Goal: Task Accomplishment & Management: Use online tool/utility

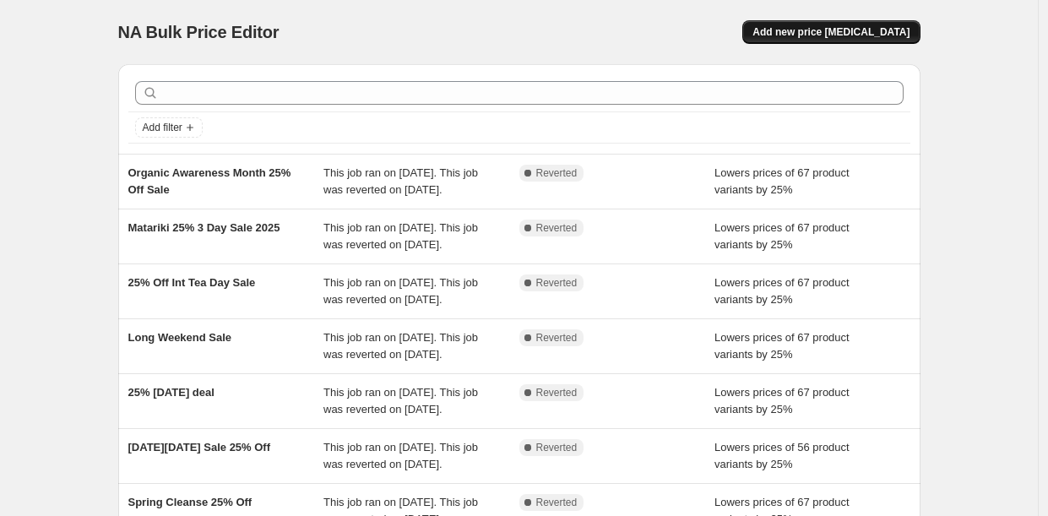
click at [821, 33] on span "Add new price [MEDICAL_DATA]" at bounding box center [830, 32] width 157 height 14
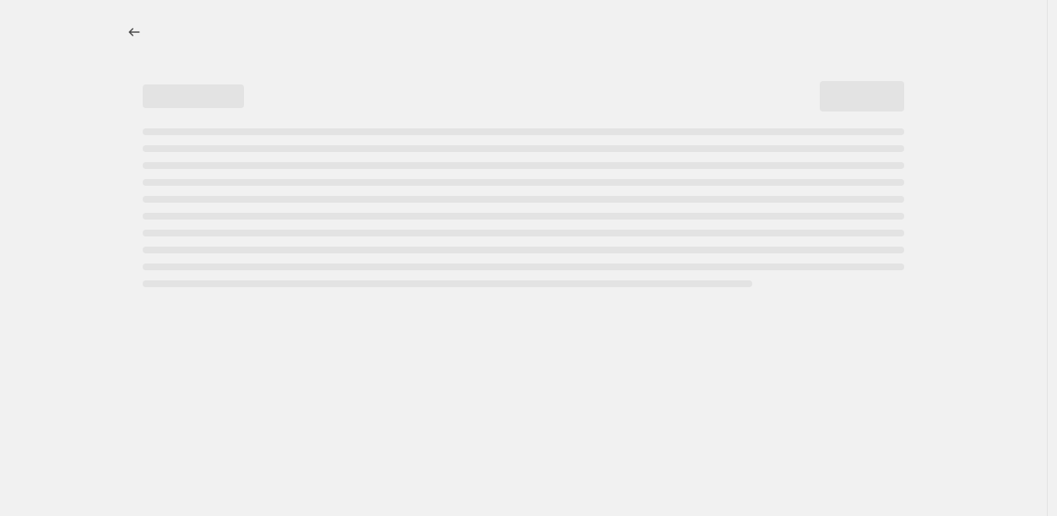
select select "percentage"
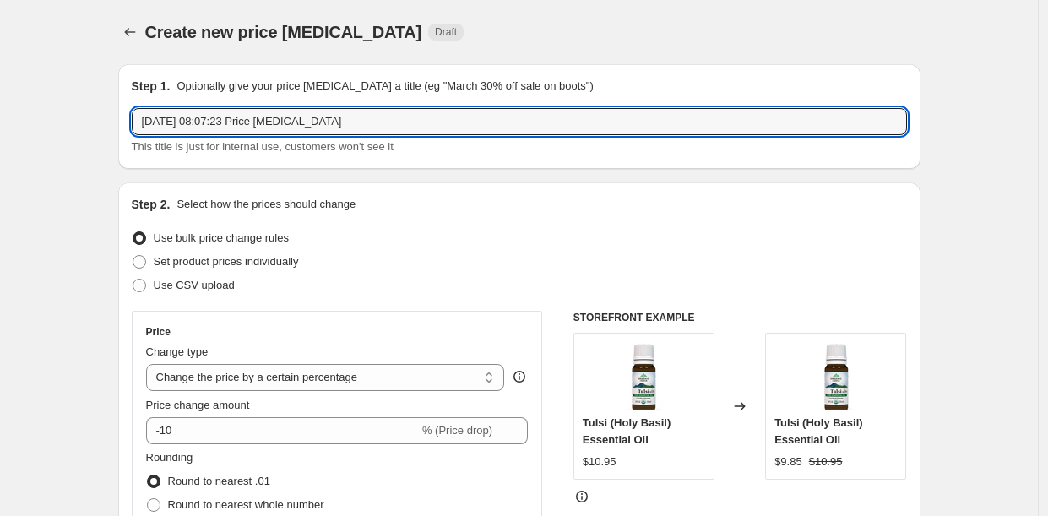
drag, startPoint x: 371, startPoint y: 127, endPoint x: 1, endPoint y: 128, distance: 370.6
paste input "deepavali Celebration"
paste input "30% Off Supplements"
type input "deepavali Celebration; 30% Off Supplements"
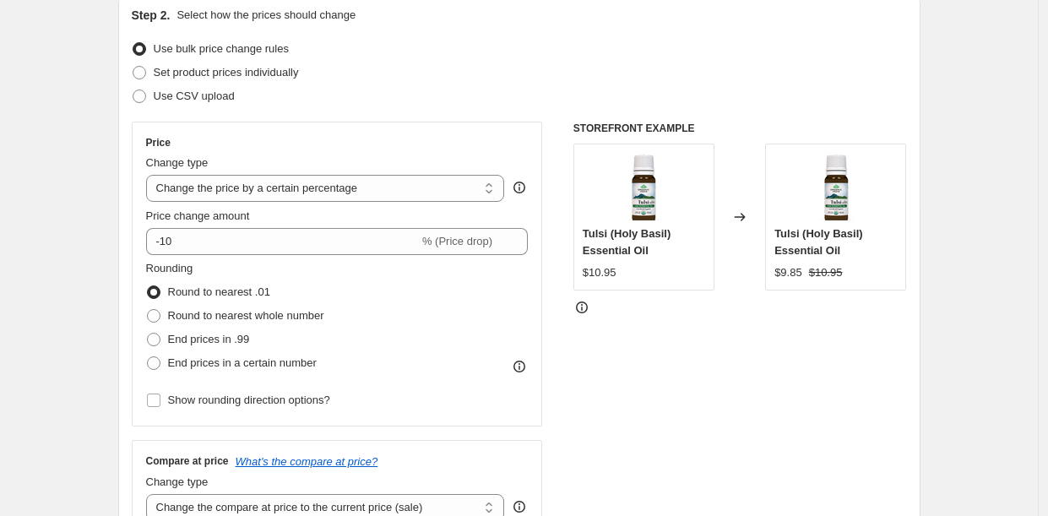
scroll to position [224, 0]
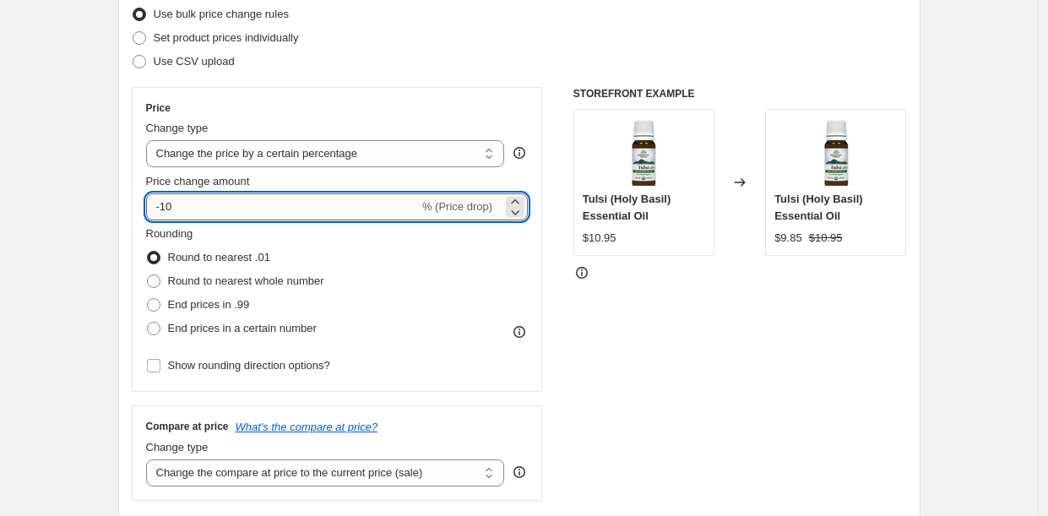
drag, startPoint x: 192, startPoint y: 204, endPoint x: 167, endPoint y: 204, distance: 24.5
click at [167, 204] on input "-10" at bounding box center [282, 206] width 273 height 27
type input "-30"
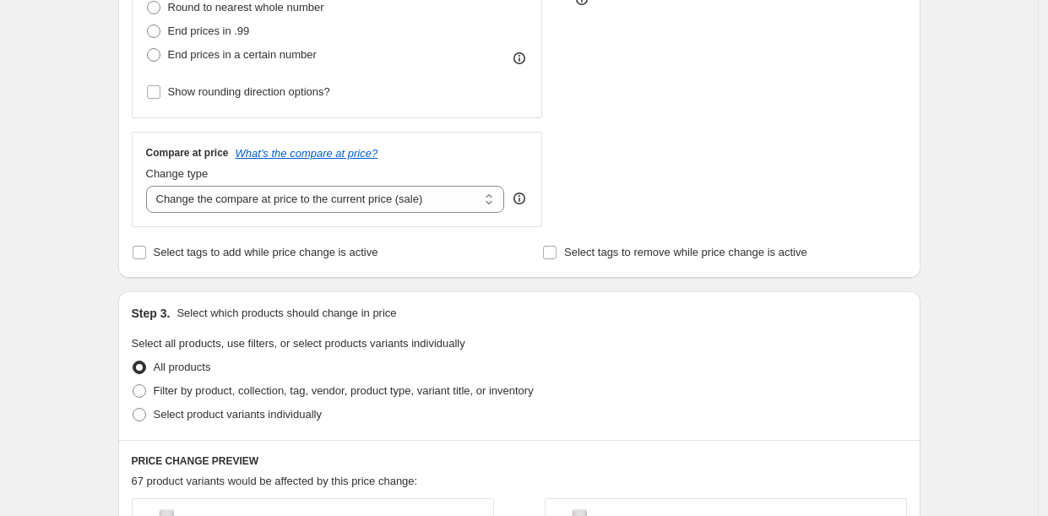
scroll to position [545, 0]
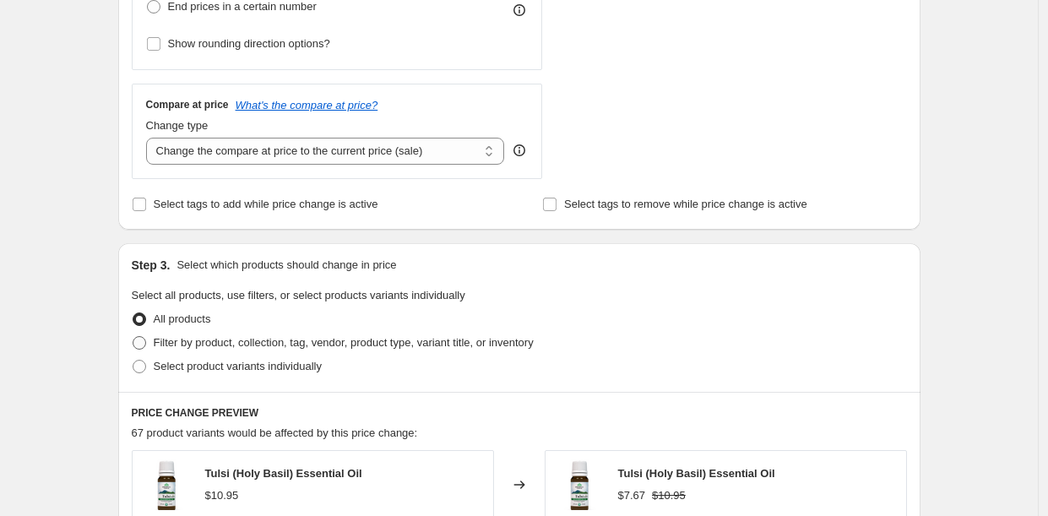
click at [137, 341] on span at bounding box center [140, 343] width 14 height 14
click at [133, 337] on input "Filter by product, collection, tag, vendor, product type, variant title, or inv…" at bounding box center [133, 336] width 1 height 1
radio input "true"
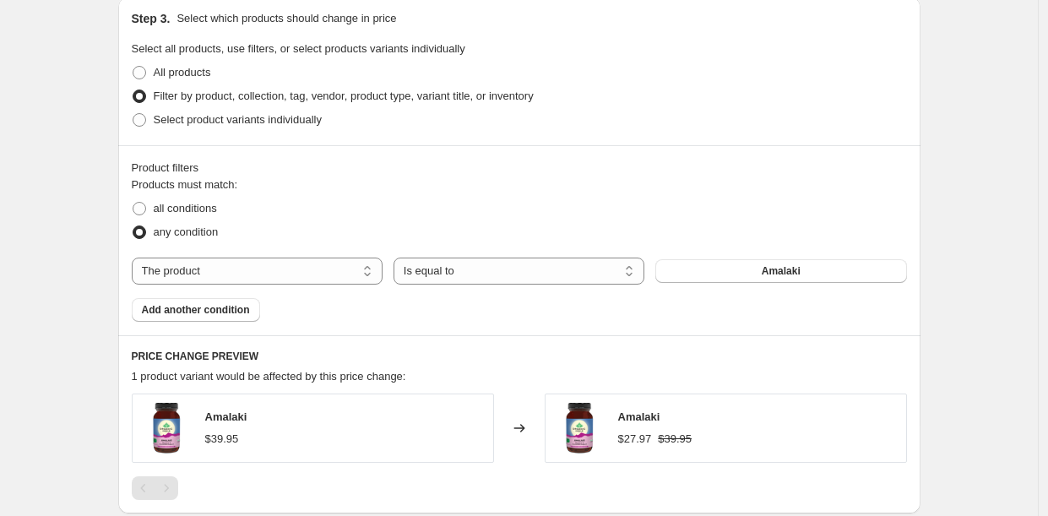
scroll to position [794, 0]
click at [227, 263] on select "The product The product's collection The product's tag The product's vendor The…" at bounding box center [257, 269] width 251 height 27
select select "collection"
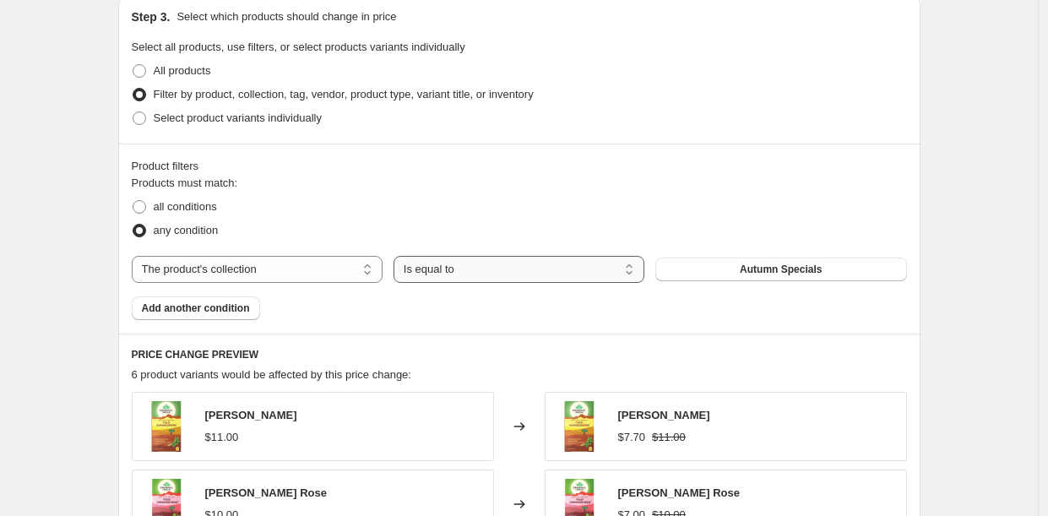
click at [515, 274] on select "Is equal to Is not equal to" at bounding box center [518, 269] width 251 height 27
click at [748, 275] on span "Autumn Specials" at bounding box center [781, 270] width 82 height 14
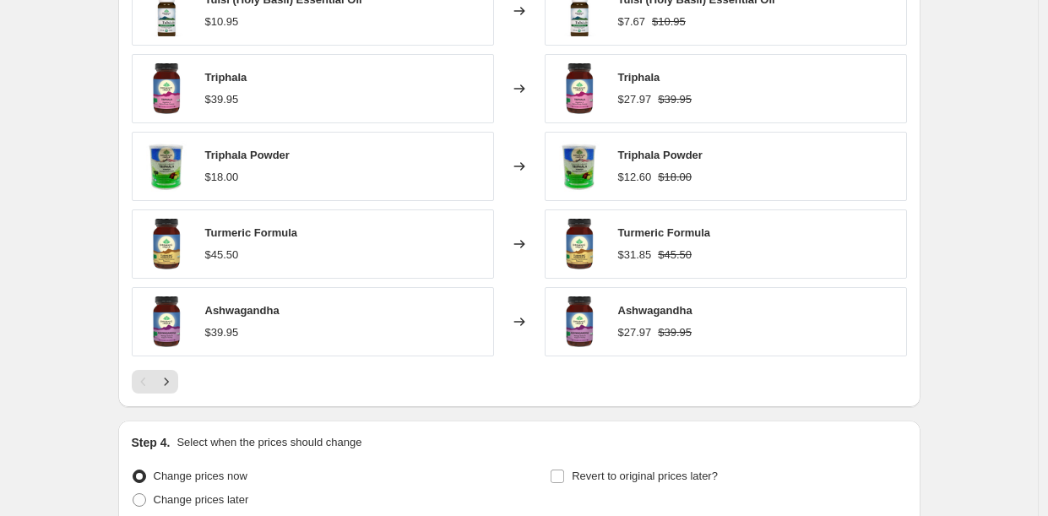
scroll to position [1332, 0]
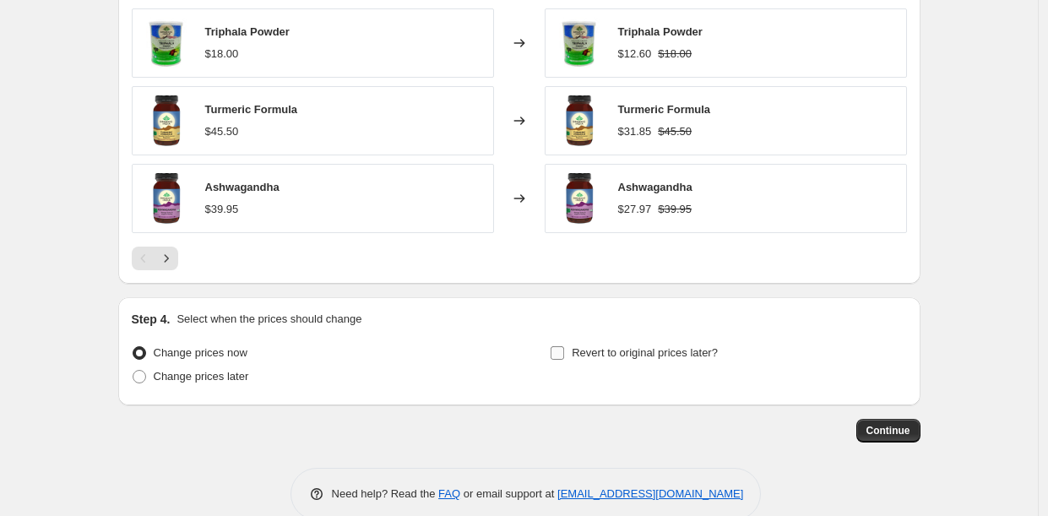
click at [563, 354] on input "Revert to original prices later?" at bounding box center [557, 353] width 14 height 14
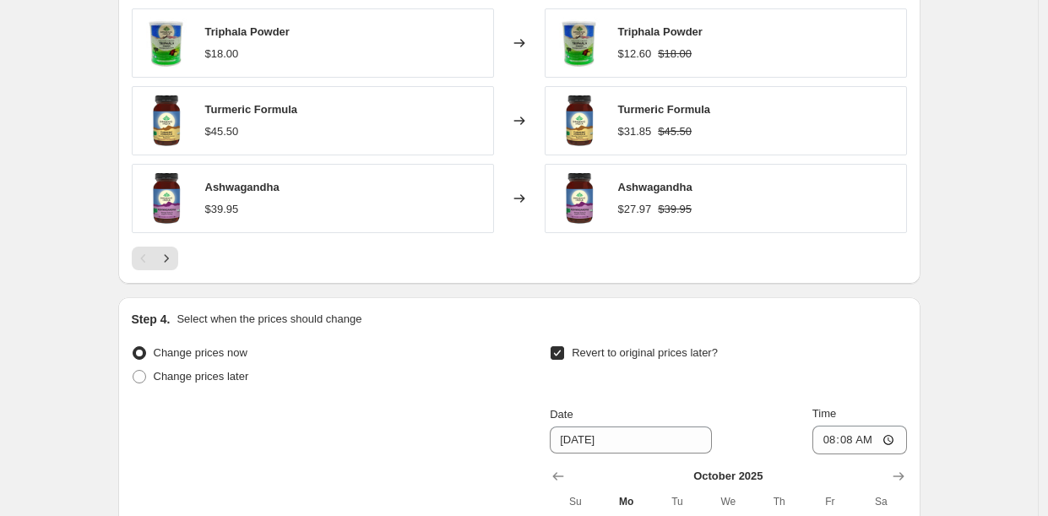
click at [563, 354] on input "Revert to original prices later?" at bounding box center [557, 353] width 14 height 14
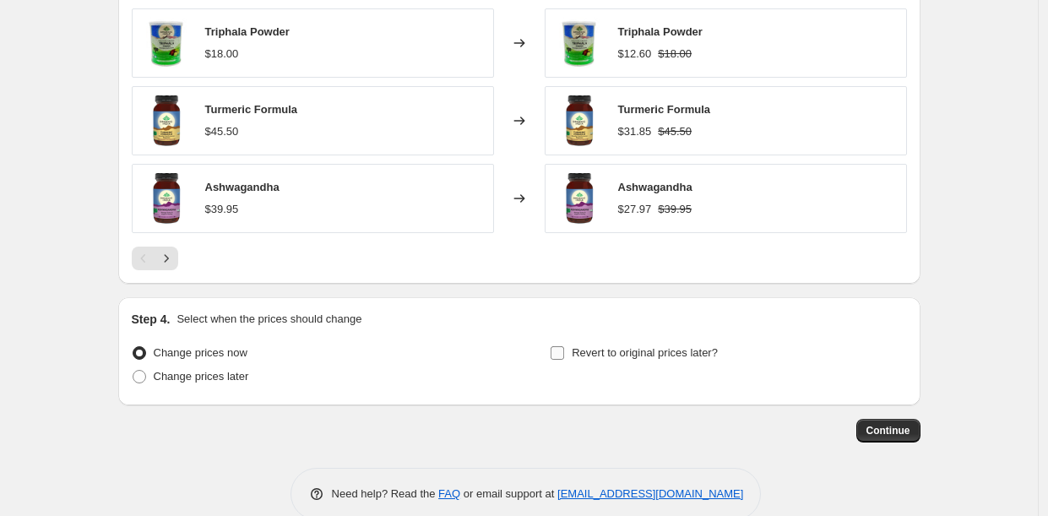
click at [563, 354] on input "Revert to original prices later?" at bounding box center [557, 353] width 14 height 14
checkbox input "true"
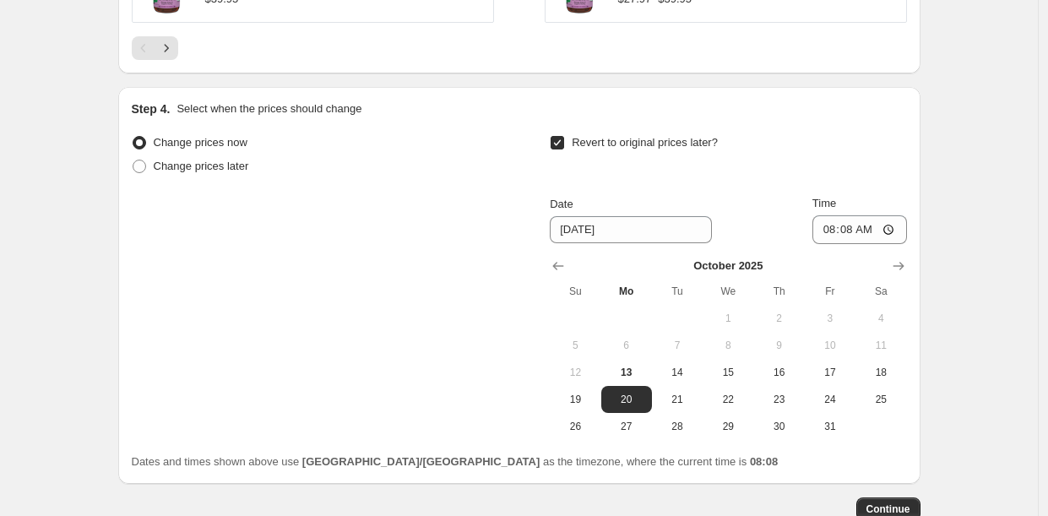
scroll to position [1544, 0]
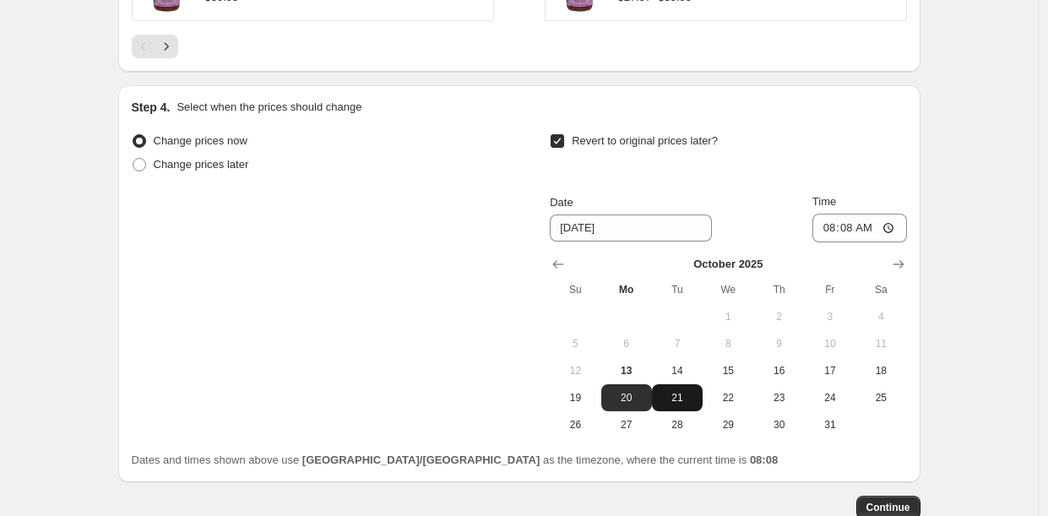
click at [685, 401] on span "21" at bounding box center [677, 398] width 37 height 14
type input "[DATE]"
click at [886, 507] on span "Continue" at bounding box center [888, 508] width 44 height 14
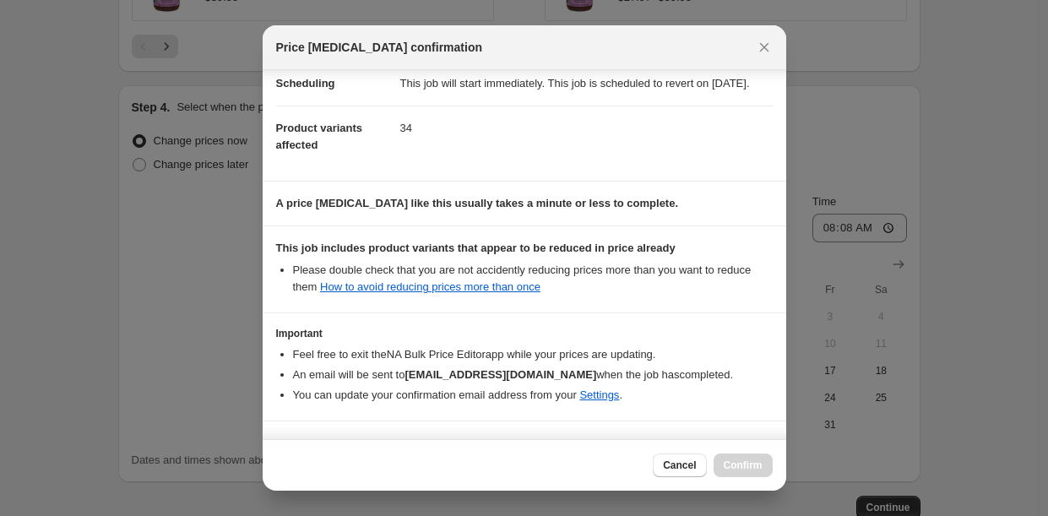
scroll to position [212, 0]
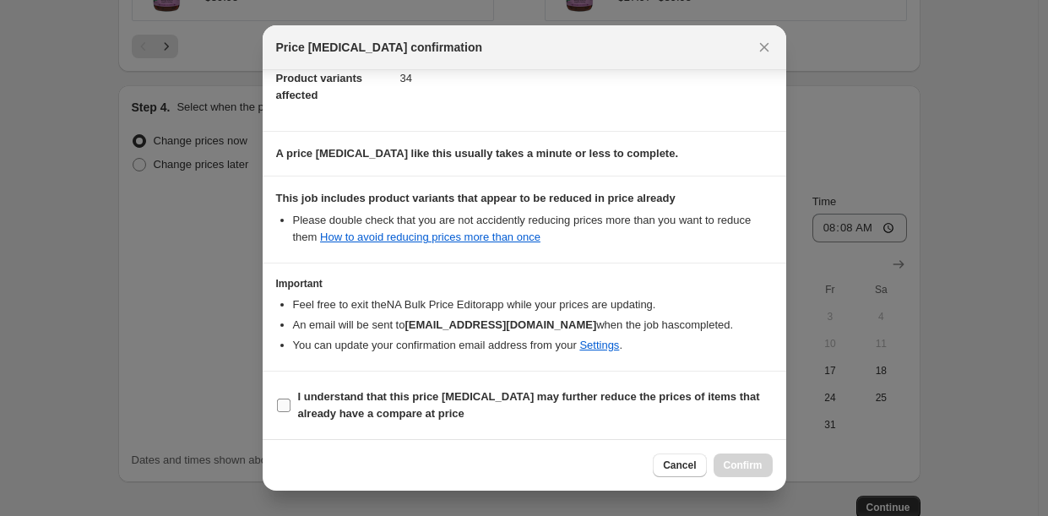
click at [278, 405] on input "I understand that this price [MEDICAL_DATA] may further reduce the prices of it…" at bounding box center [284, 405] width 14 height 14
checkbox input "true"
click at [746, 471] on span "Confirm" at bounding box center [743, 465] width 39 height 14
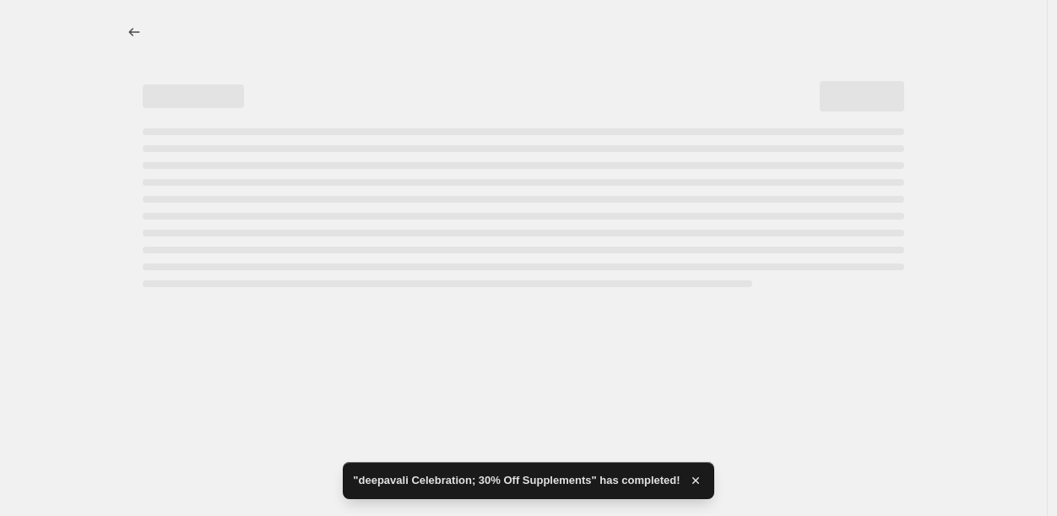
select select "percentage"
select select "collection"
